Goal: Information Seeking & Learning: Learn about a topic

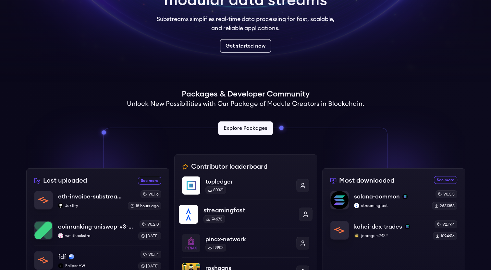
scroll to position [162, 0]
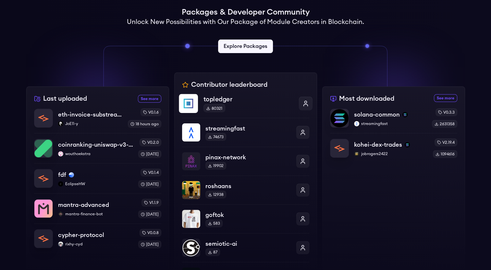
click at [232, 102] on p "topledger" at bounding box center [248, 99] width 90 height 9
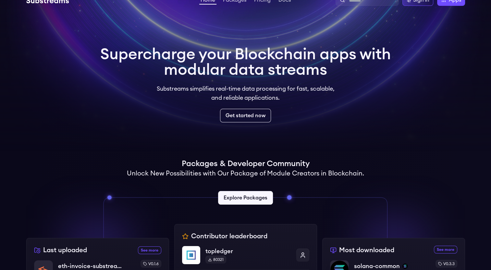
scroll to position [0, 0]
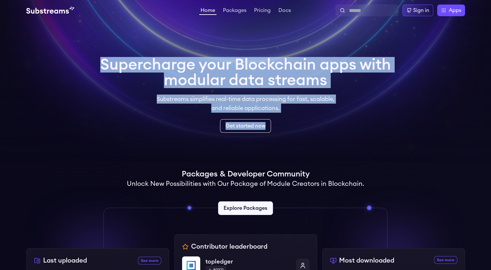
drag, startPoint x: 121, startPoint y: 61, endPoint x: 361, endPoint y: 107, distance: 245.0
click at [361, 107] on div "Supercharge your Blockchain apps with modular data streams Substreams simplifie…" at bounding box center [245, 95] width 291 height 76
copy div "Supercharge your Blockchain apps with modular data streams Substreams simplifie…"
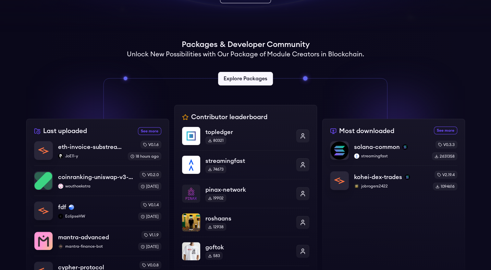
click at [397, 54] on div "Packages & Developer Community Unlock New Possibilities with Our Package of Mod…" at bounding box center [245, 66] width 438 height 53
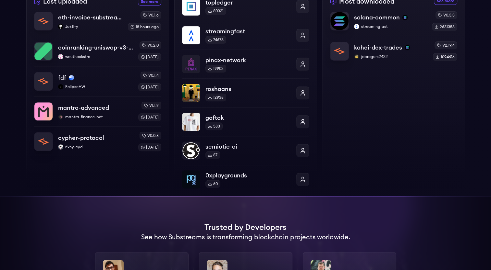
scroll to position [65, 0]
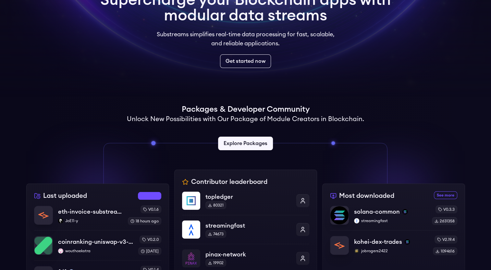
click at [142, 199] on link "See more recently uploaded packages" at bounding box center [149, 196] width 23 height 8
click at [403, 213] on img at bounding box center [404, 211] width 5 height 5
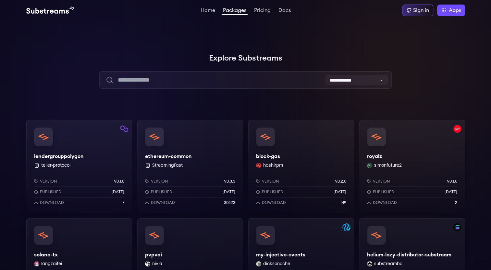
click at [89, 138] on div "lendergrouppolygon teller-protocol Version v0.1.0 Published 1 years ago Downloa…" at bounding box center [79, 166] width 106 height 93
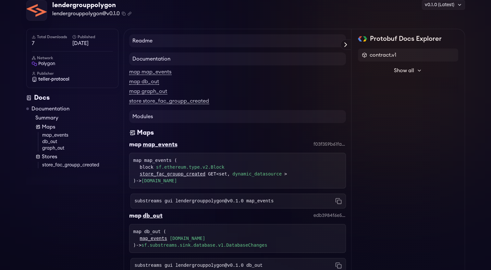
scroll to position [5, 0]
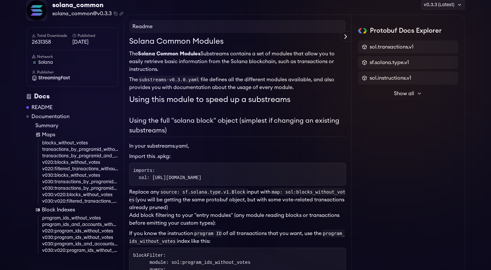
scroll to position [65, 0]
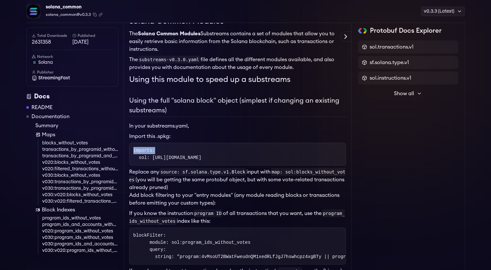
drag, startPoint x: 152, startPoint y: 149, endPoint x: 128, endPoint y: 149, distance: 24.3
copy code "imports:"
click at [162, 158] on code "imports: sol: https://spkg.io/streamingfast/solana-common-v0.3.0.spkg" at bounding box center [167, 154] width 68 height 12
drag, startPoint x: 140, startPoint y: 158, endPoint x: 289, endPoint y: 160, distance: 148.9
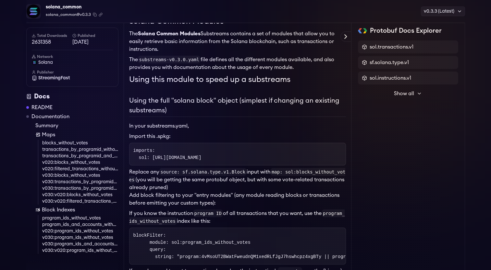
click at [289, 160] on pre "imports: sol: https://spkg.io/streamingfast/solana-common-v0.3.0.spkg" at bounding box center [237, 154] width 217 height 23
copy code "sol: https://spkg.io/streamingfast/solana-common-v0.3.0.spkg"
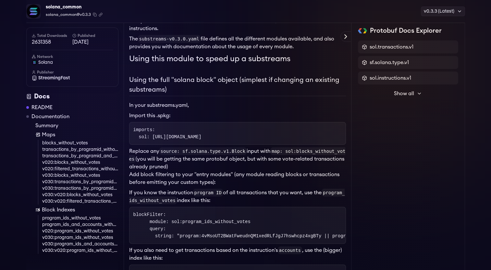
scroll to position [97, 0]
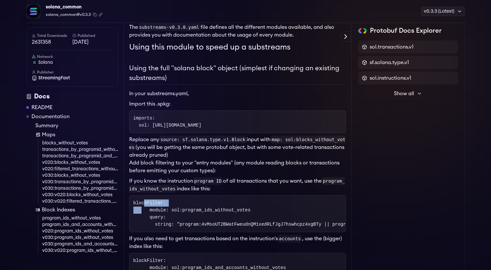
drag, startPoint x: 143, startPoint y: 201, endPoint x: 172, endPoint y: 203, distance: 29.3
click at [172, 203] on code "blockFilter: module: sol:program_ids_without_votes query: string: "program:4vMs…" at bounding box center [304, 214] width 343 height 27
copy code "blockFilter:"
drag, startPoint x: 148, startPoint y: 209, endPoint x: 240, endPoint y: 210, distance: 92.1
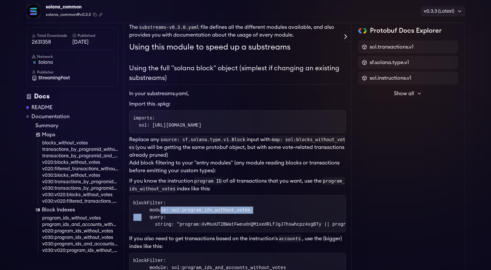
click at [240, 210] on code "blockFilter: module: sol:program_ids_without_votes query: string: "program:4vMs…" at bounding box center [304, 214] width 343 height 27
copy code "module: sol:program_ids_without_votes"
drag, startPoint x: 162, startPoint y: 216, endPoint x: 149, endPoint y: 215, distance: 14.0
click at [149, 215] on code "blockFilter: module: sol:program_ids_without_votes query: string: "program:4vMs…" at bounding box center [304, 214] width 343 height 27
copy code "query:"
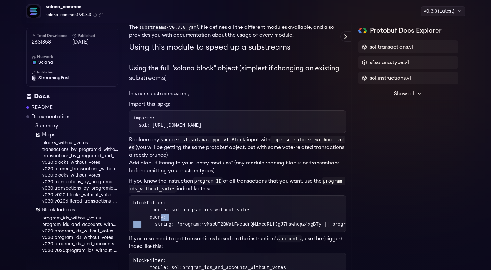
copy code "query:"
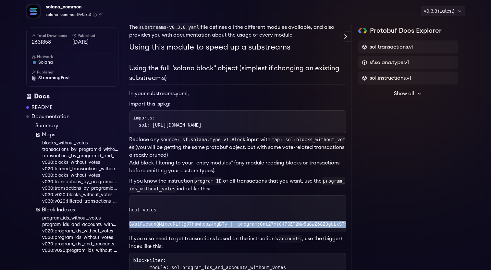
scroll to position [0, 106]
drag, startPoint x: 154, startPoint y: 222, endPoint x: 198, endPoint y: 225, distance: 44.2
click at [198, 225] on code "blockFilter: module: sol:program_ids_without_votes query: string: "program:4vMs…" at bounding box center [199, 214] width 343 height 27
copy code "string: "program:4vMsoUT2BWatFweudnQM1xedRLfJgJ7hswhcpz4xgBTy"
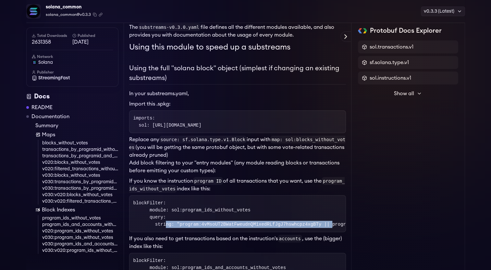
scroll to position [0, 0]
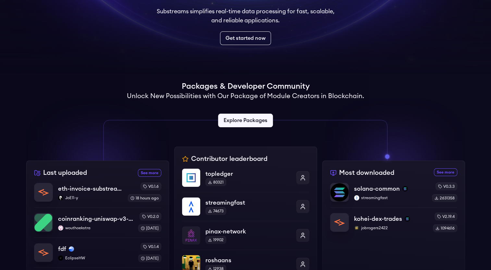
scroll to position [130, 0]
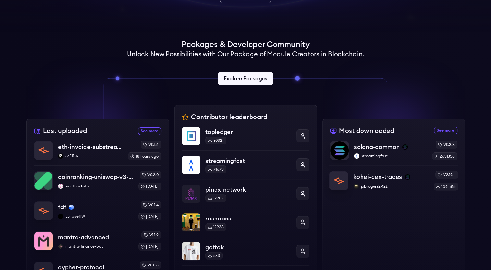
click at [376, 179] on p "kohei-dex-trades" at bounding box center [377, 177] width 49 height 9
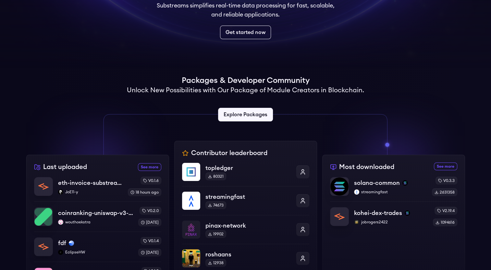
scroll to position [0, 0]
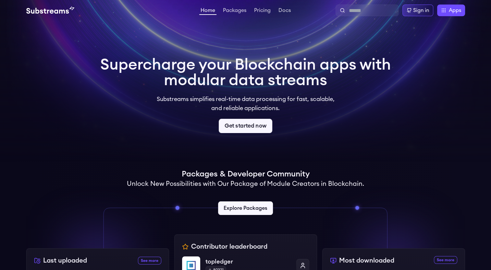
click at [253, 126] on link "Get started now" at bounding box center [246, 126] width 54 height 14
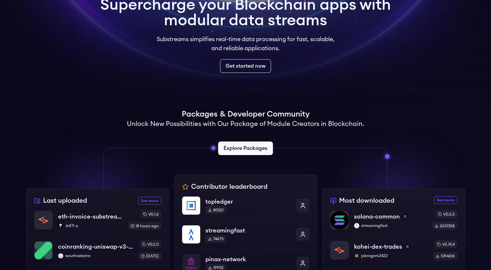
scroll to position [162, 0]
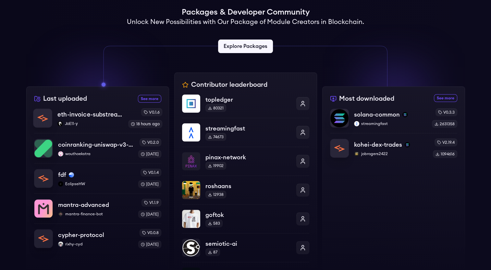
click at [87, 110] on p "eth-invoice-substreams" at bounding box center [89, 114] width 65 height 9
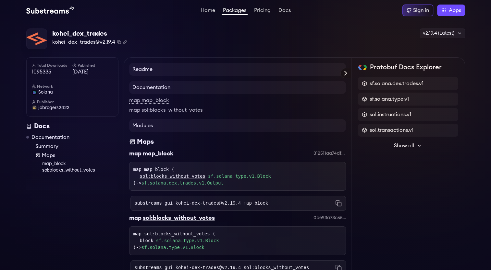
click at [347, 74] on icon at bounding box center [345, 73] width 8 height 8
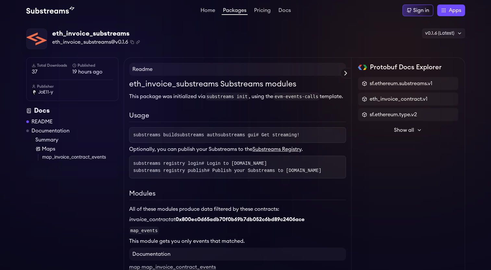
click at [34, 40] on img at bounding box center [37, 39] width 20 height 20
click at [81, 32] on div "eth_invoice_substreams" at bounding box center [96, 33] width 88 height 9
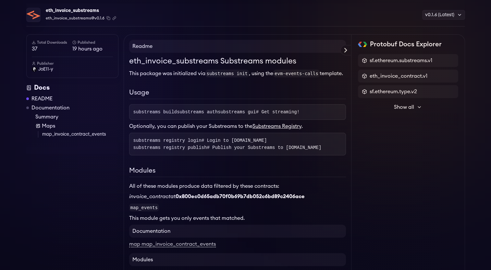
scroll to position [65, 0]
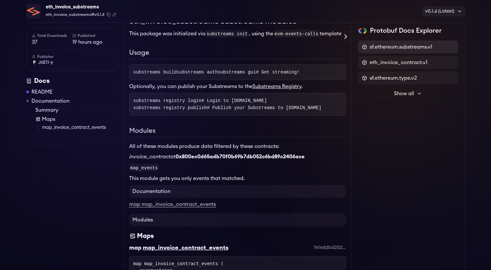
click at [404, 53] on div "sf.ethereum.substreams.v1" at bounding box center [408, 47] width 100 height 13
click at [403, 48] on span "sf.ethereum.substreams.v1" at bounding box center [400, 47] width 63 height 8
